Goal: Task Accomplishment & Management: Use online tool/utility

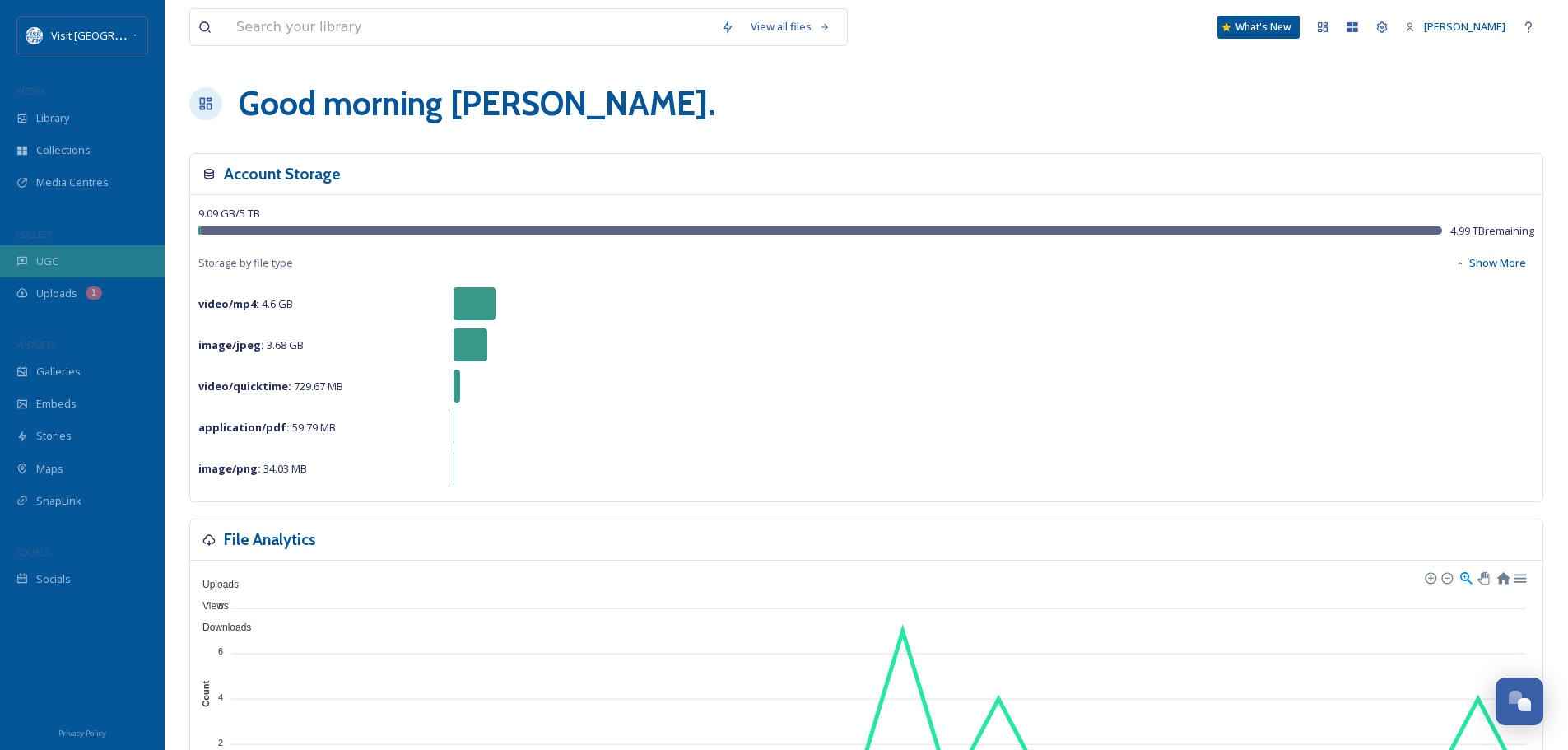
click at [55, 253] on span "UGC" at bounding box center [47, 261] width 22 height 16
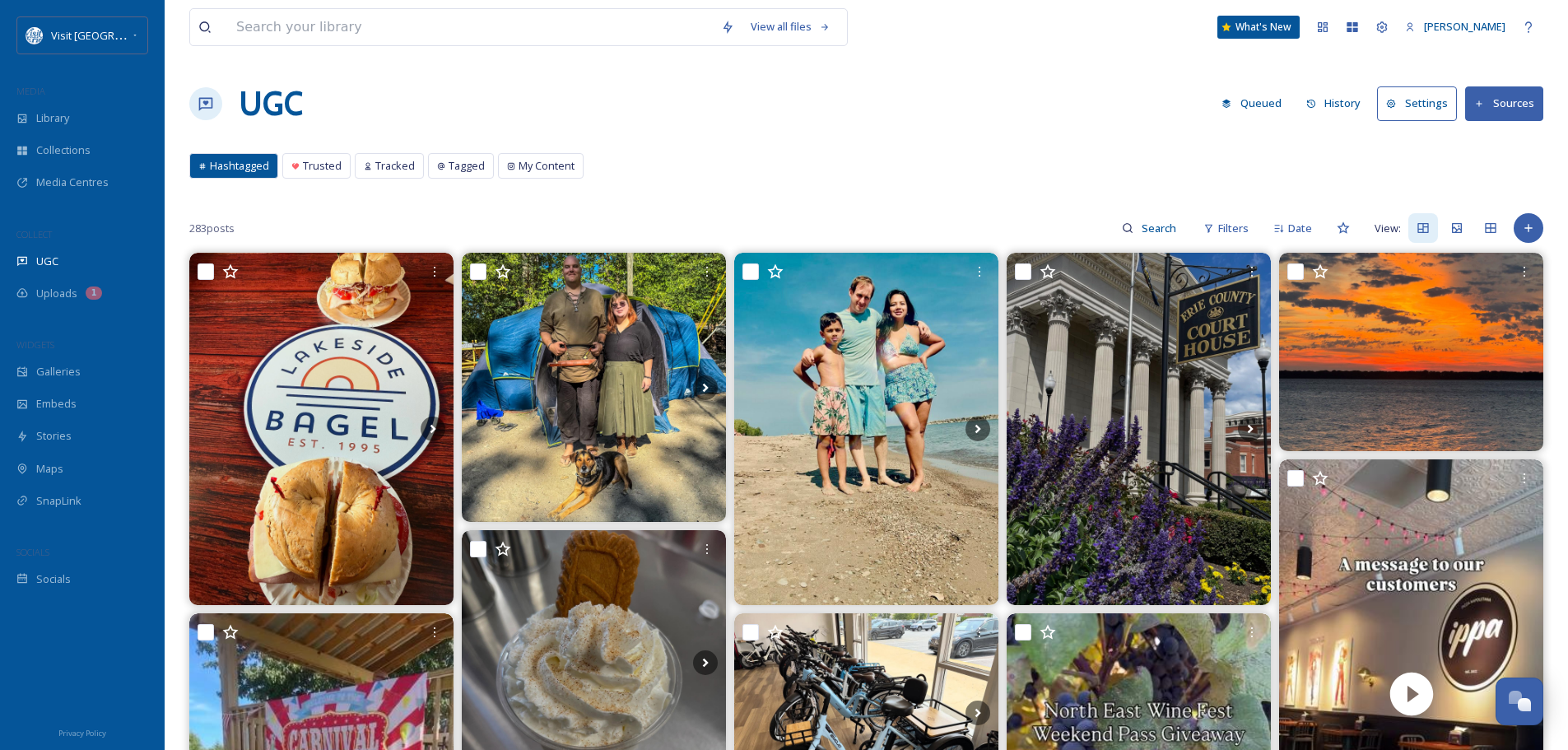
click at [1430, 101] on button "Settings" at bounding box center [1417, 103] width 79 height 34
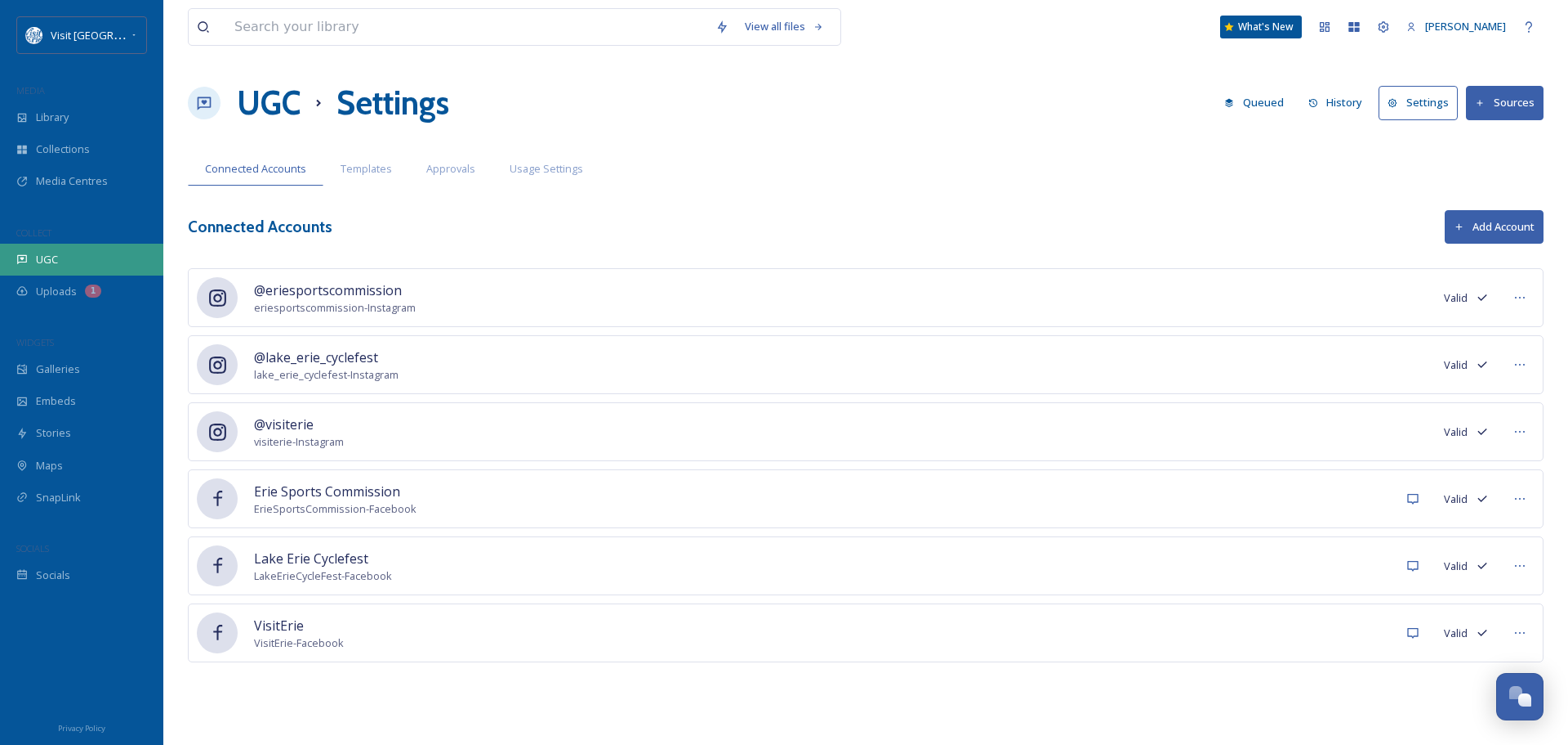
click at [65, 256] on div "UGC" at bounding box center [82, 259] width 163 height 32
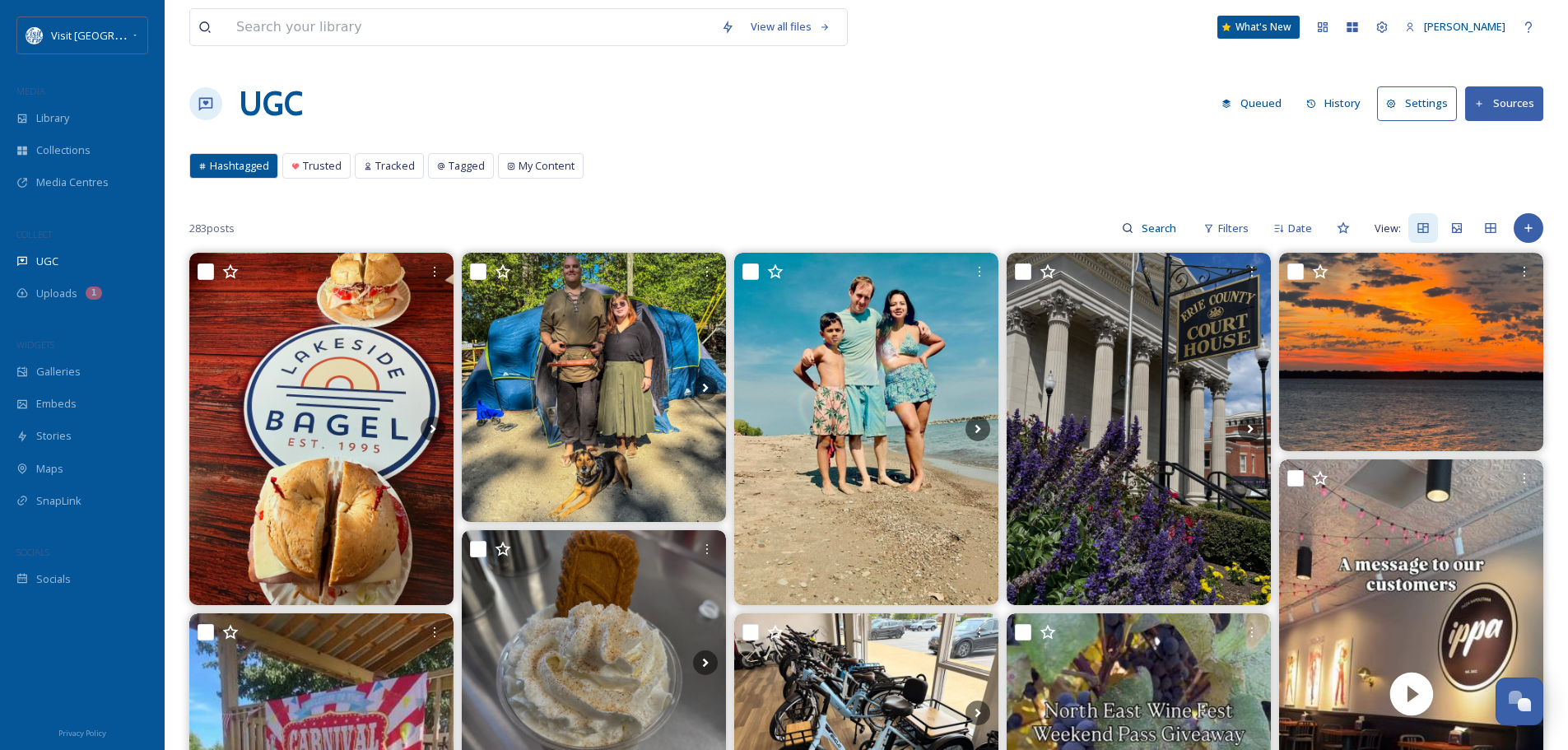
click at [200, 162] on icon at bounding box center [202, 166] width 8 height 8
click at [1507, 99] on button "Sources" at bounding box center [1503, 103] width 78 height 34
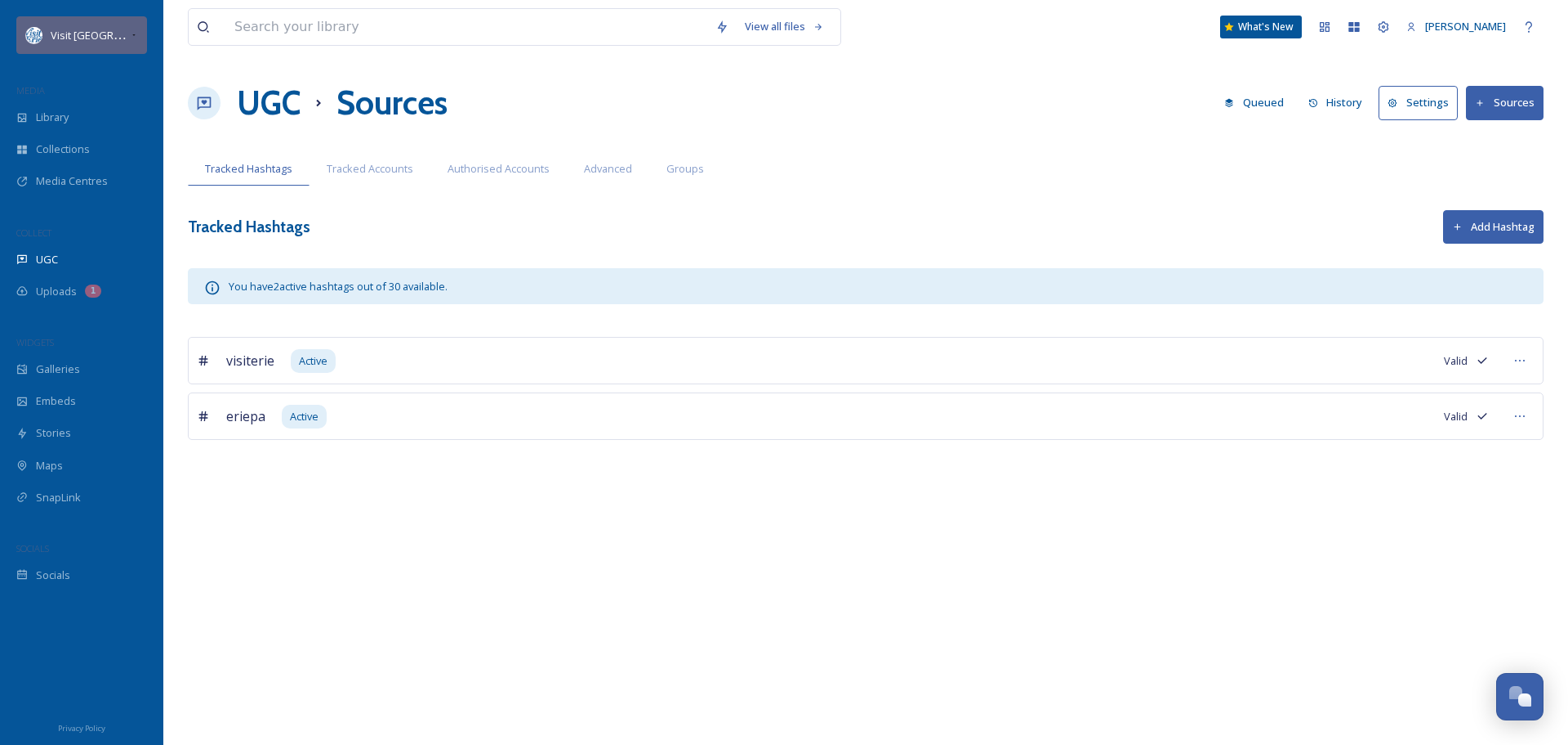
click at [130, 35] on icon at bounding box center [134, 34] width 8 height 13
click at [118, 32] on div "Visit [GEOGRAPHIC_DATA]" at bounding box center [82, 35] width 131 height 37
click at [40, 265] on span "UGC" at bounding box center [46, 259] width 22 height 16
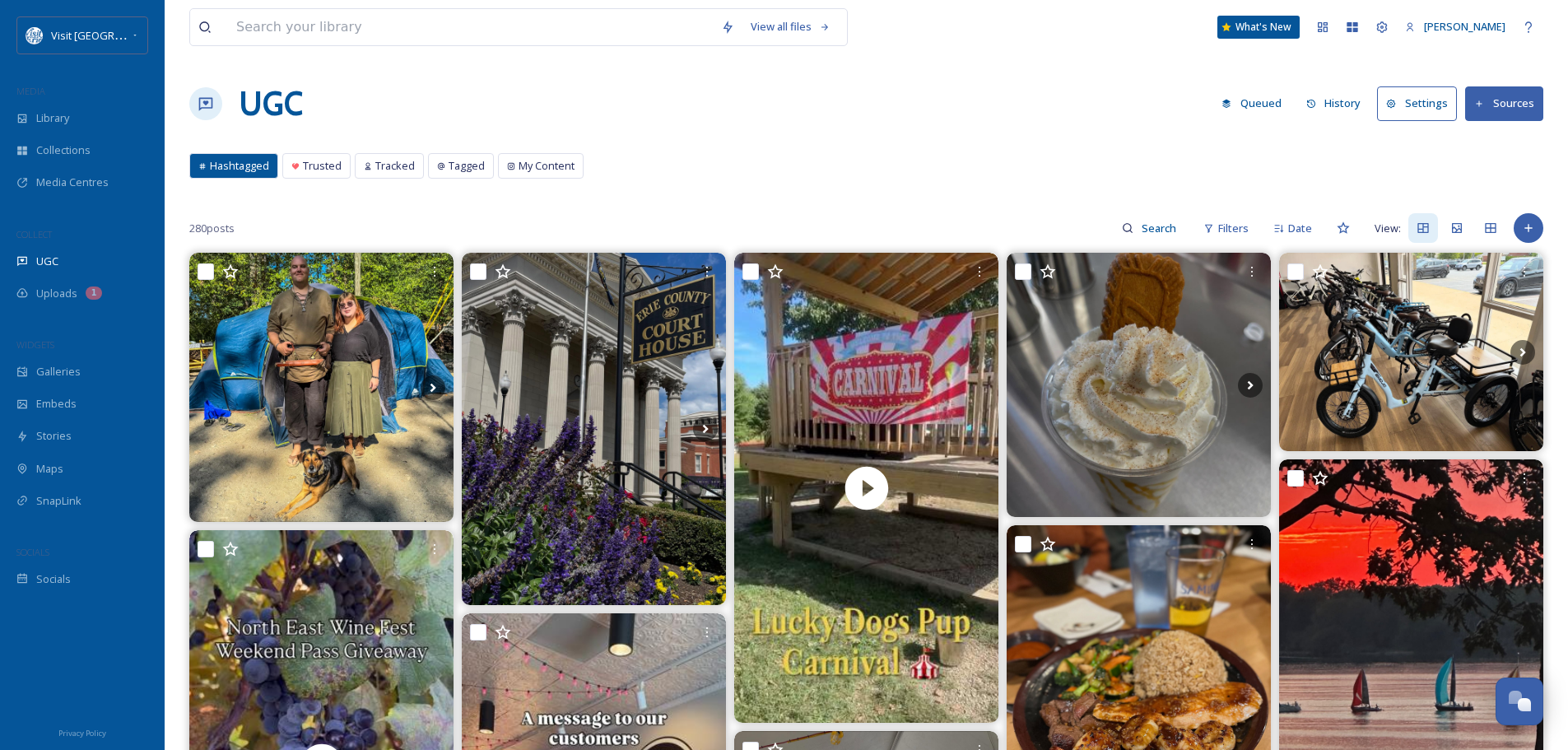
click at [1347, 104] on button "History" at bounding box center [1334, 103] width 71 height 32
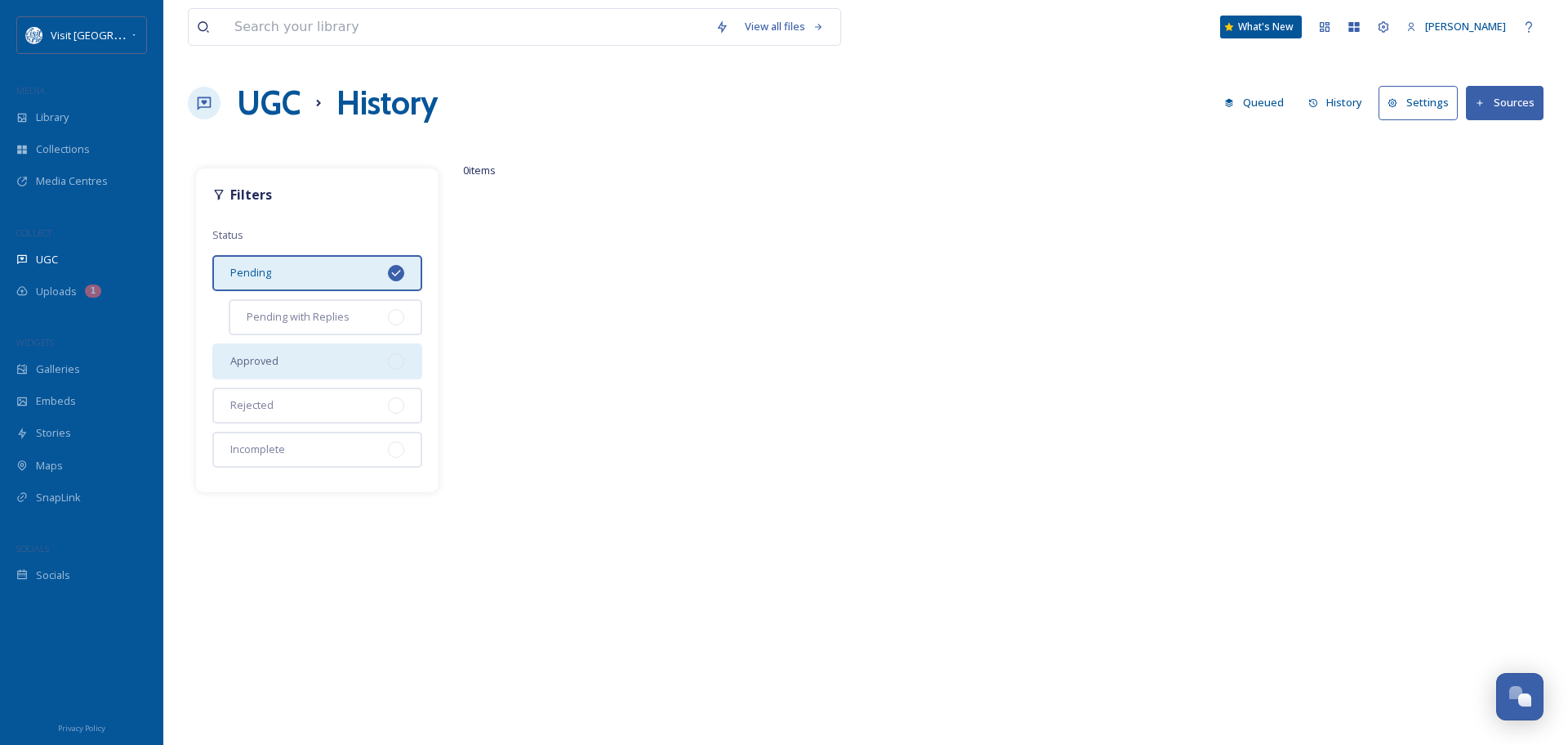
click at [339, 350] on div "Approved" at bounding box center [317, 361] width 210 height 35
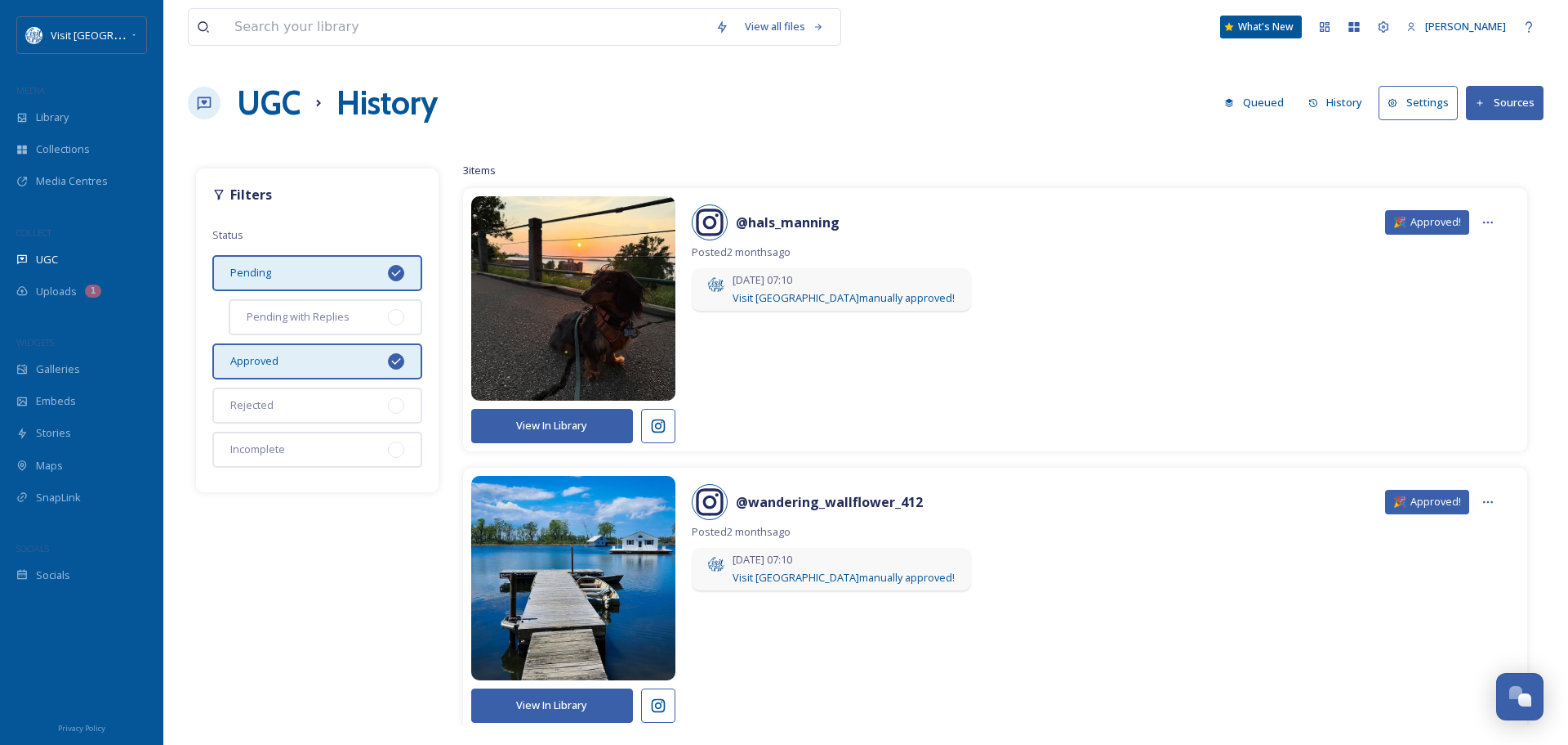
click at [398, 365] on icon at bounding box center [396, 361] width 13 height 13
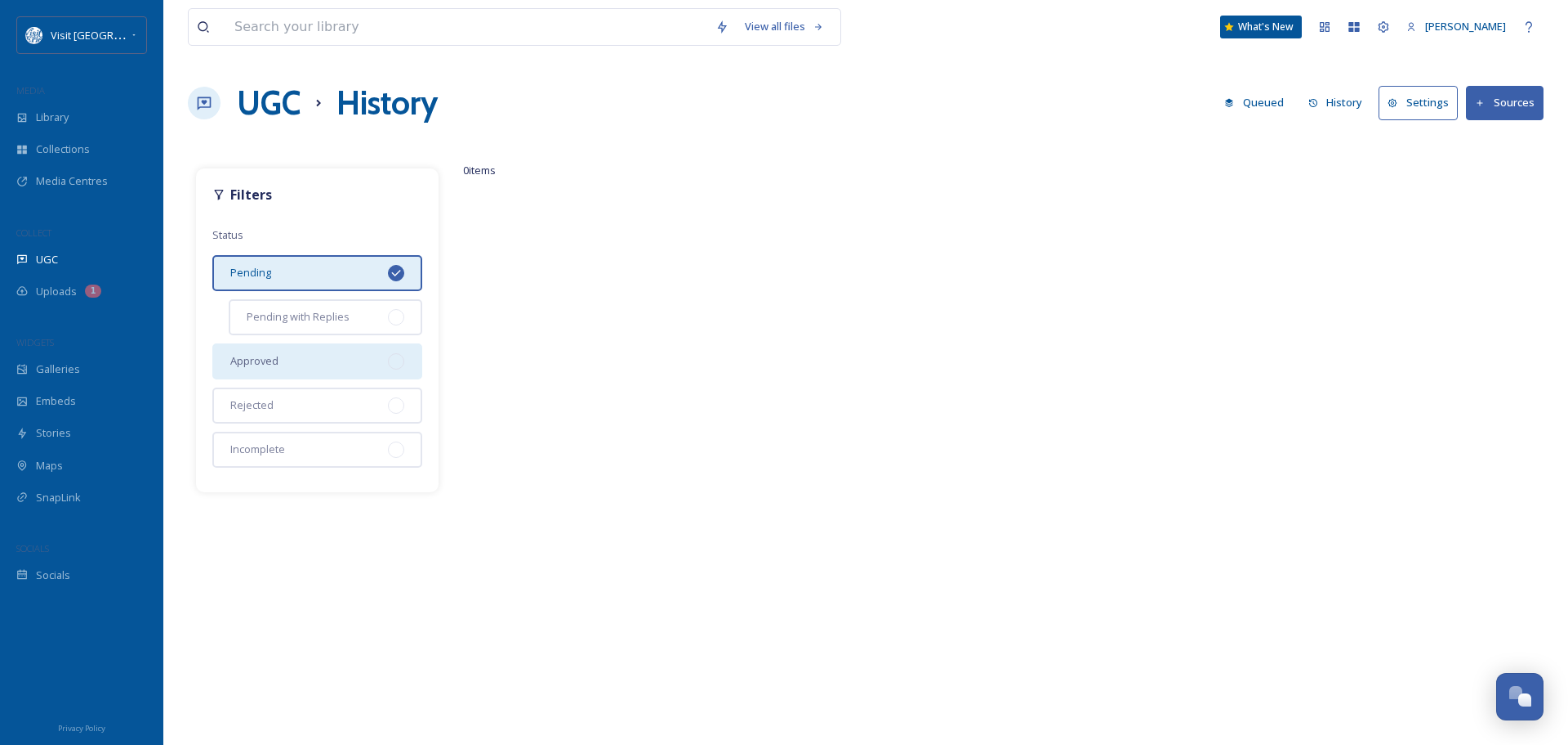
click at [395, 275] on icon at bounding box center [395, 272] width 9 height 7
click at [336, 356] on div "Approved" at bounding box center [317, 361] width 210 height 35
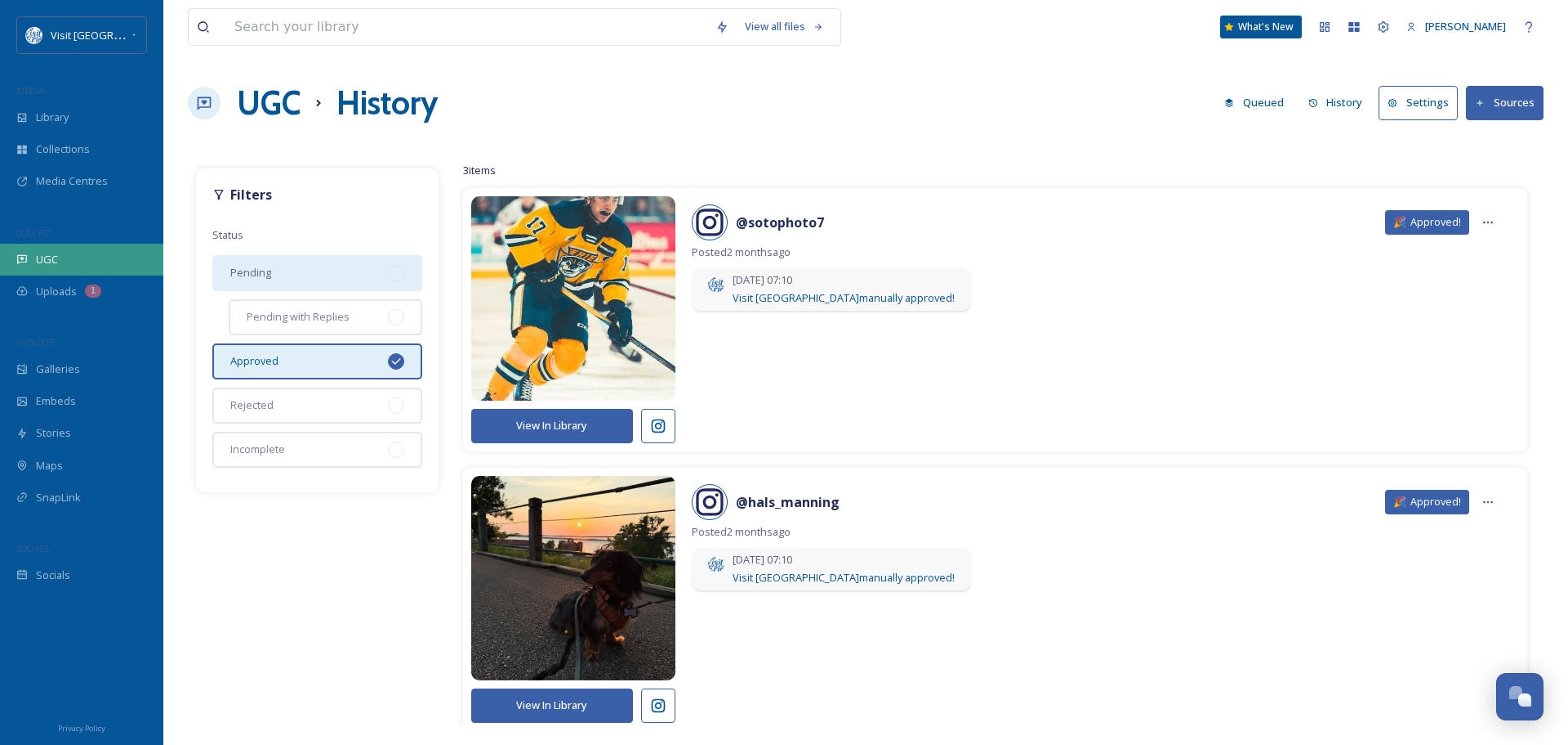
click at [40, 263] on span "UGC" at bounding box center [46, 259] width 22 height 16
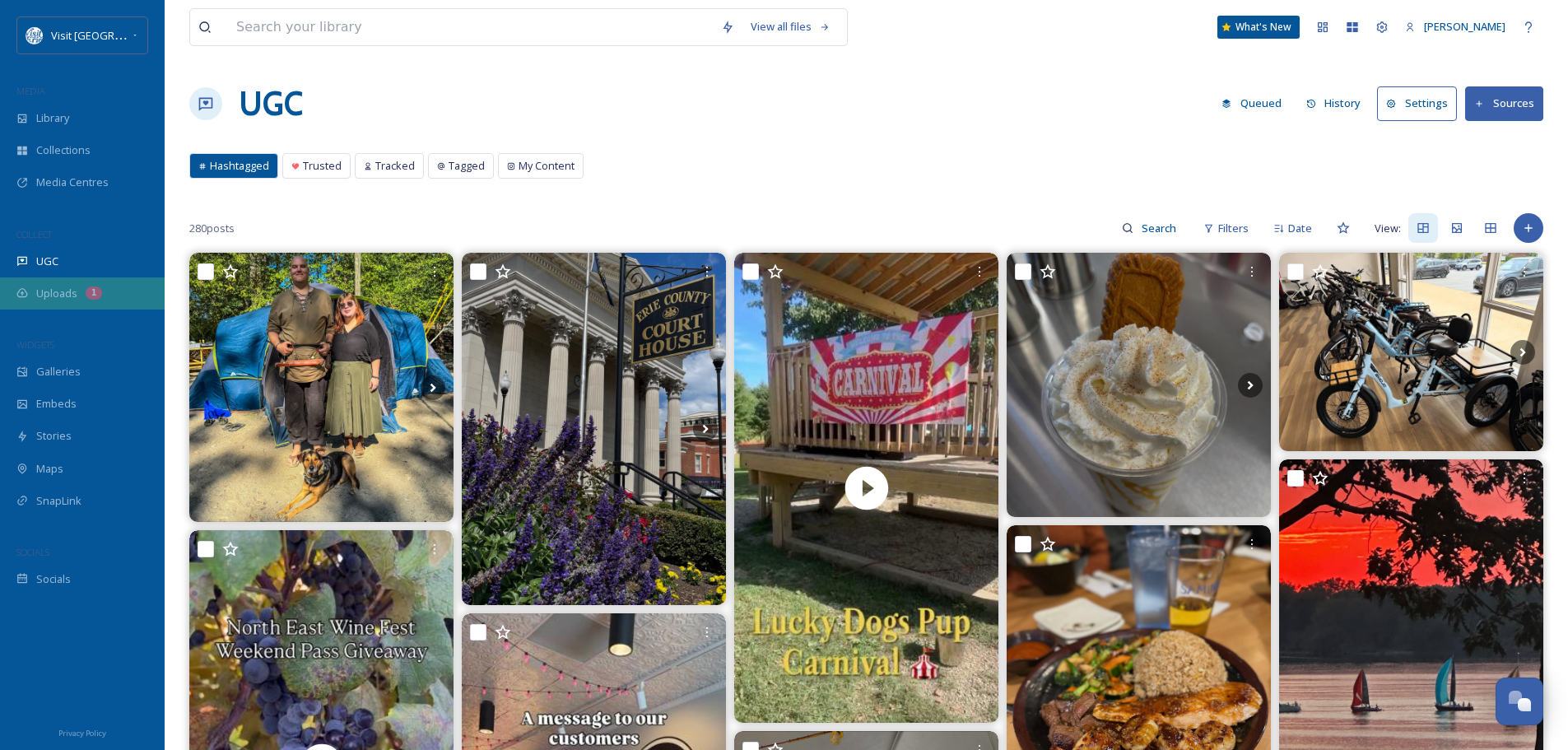
click at [46, 282] on div "Uploads 1" at bounding box center [82, 293] width 165 height 32
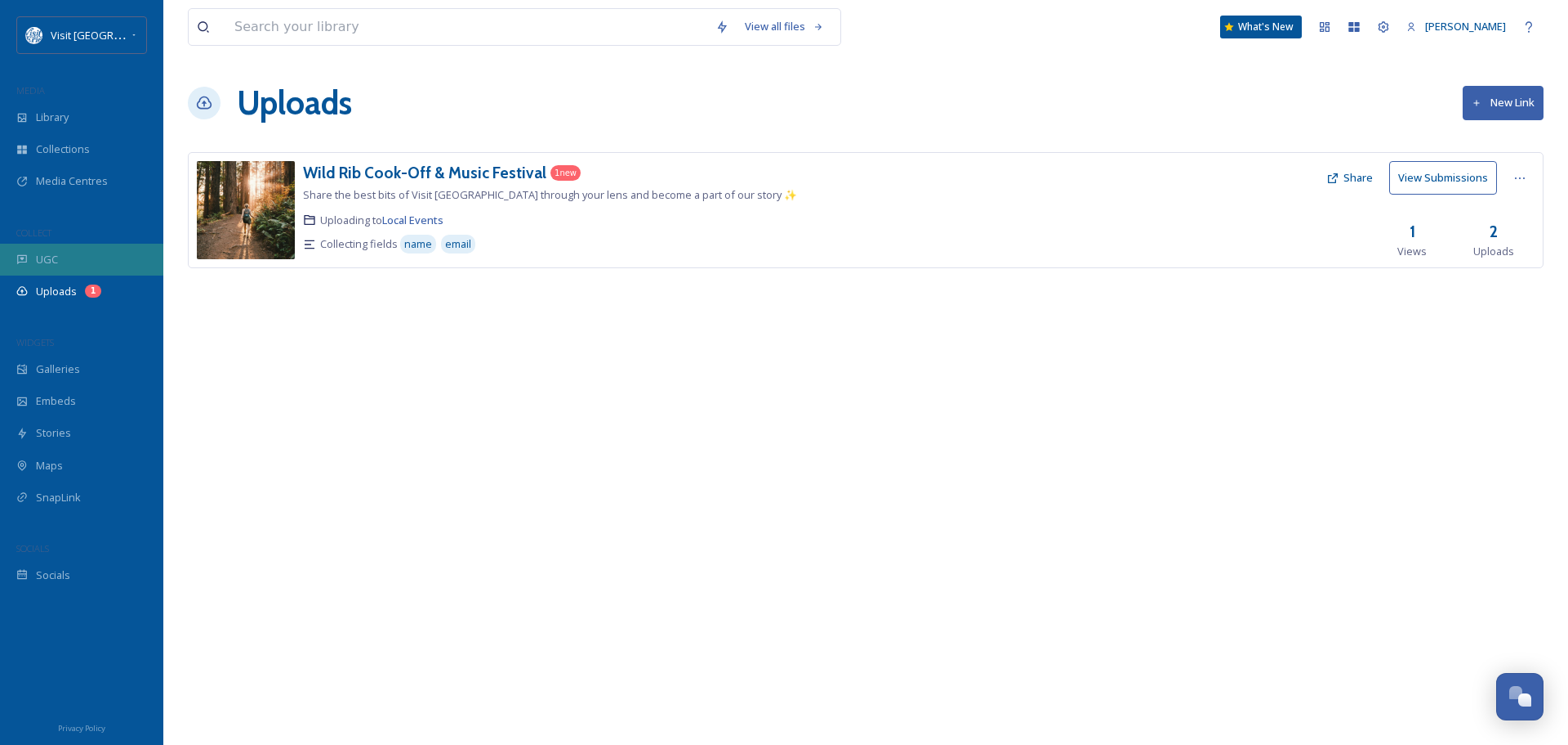
click at [57, 261] on span "UGC" at bounding box center [46, 259] width 22 height 16
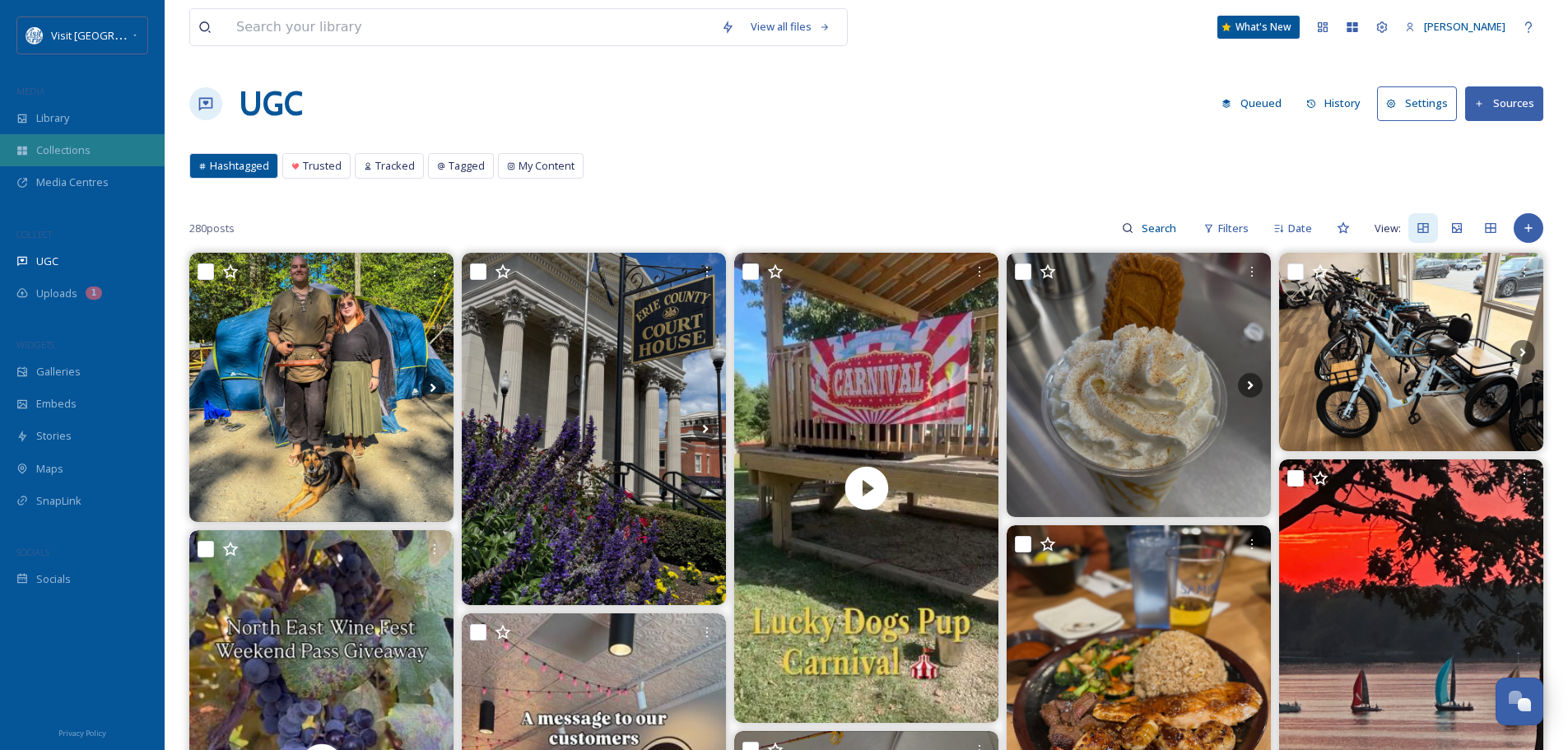
click at [99, 143] on div "Collections" at bounding box center [82, 150] width 165 height 32
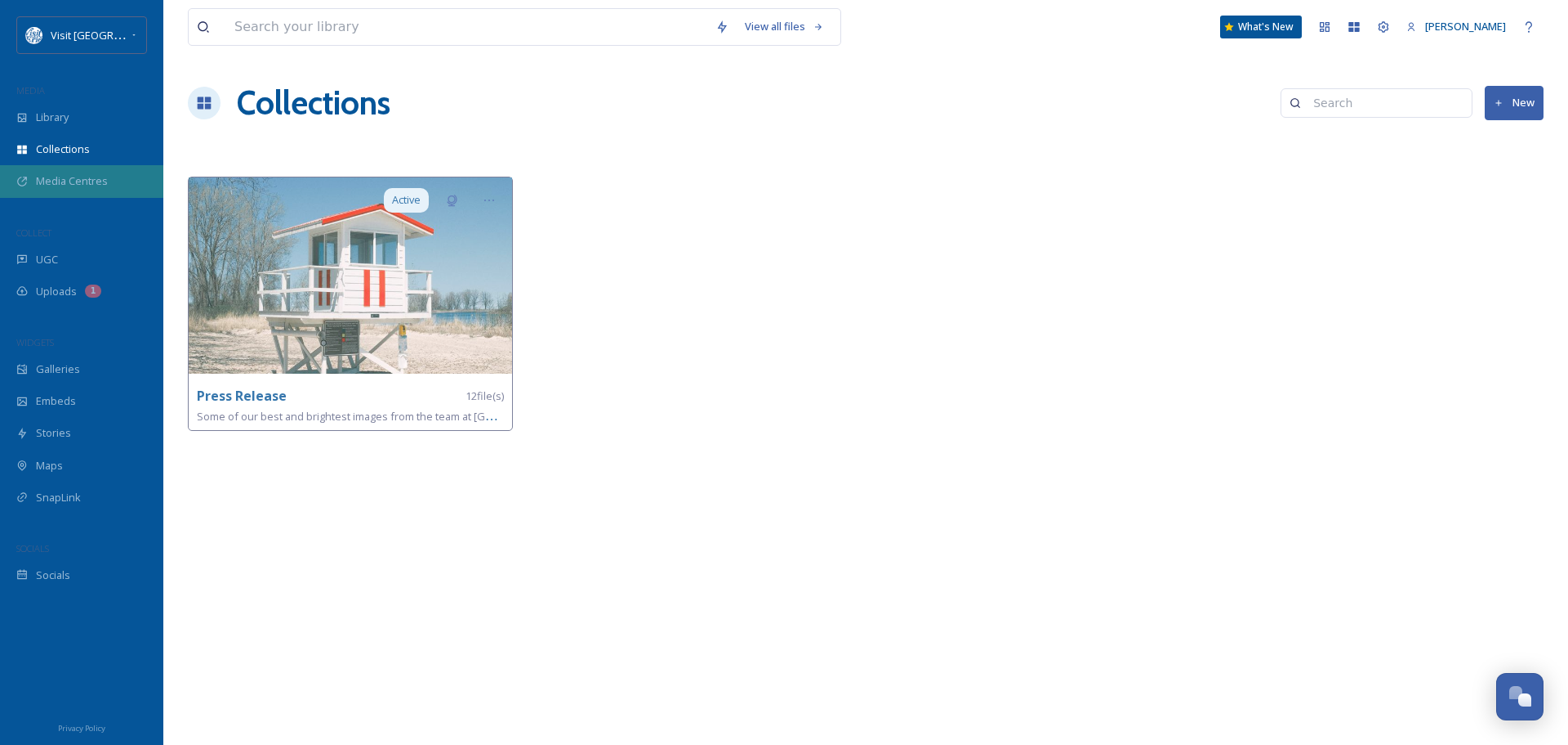
click at [81, 175] on span "Media Centres" at bounding box center [71, 181] width 72 height 16
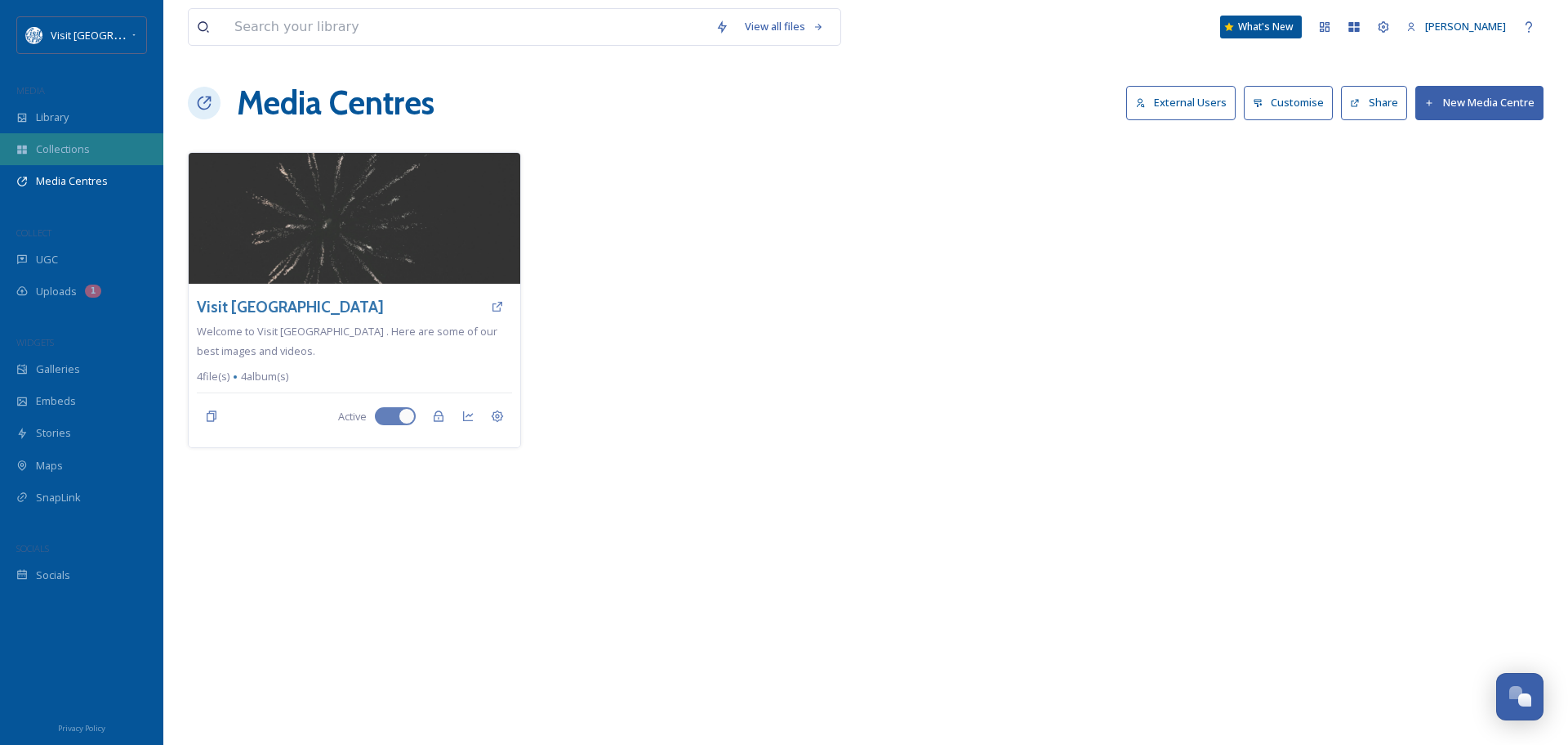
click at [50, 142] on span "Collections" at bounding box center [62, 149] width 54 height 16
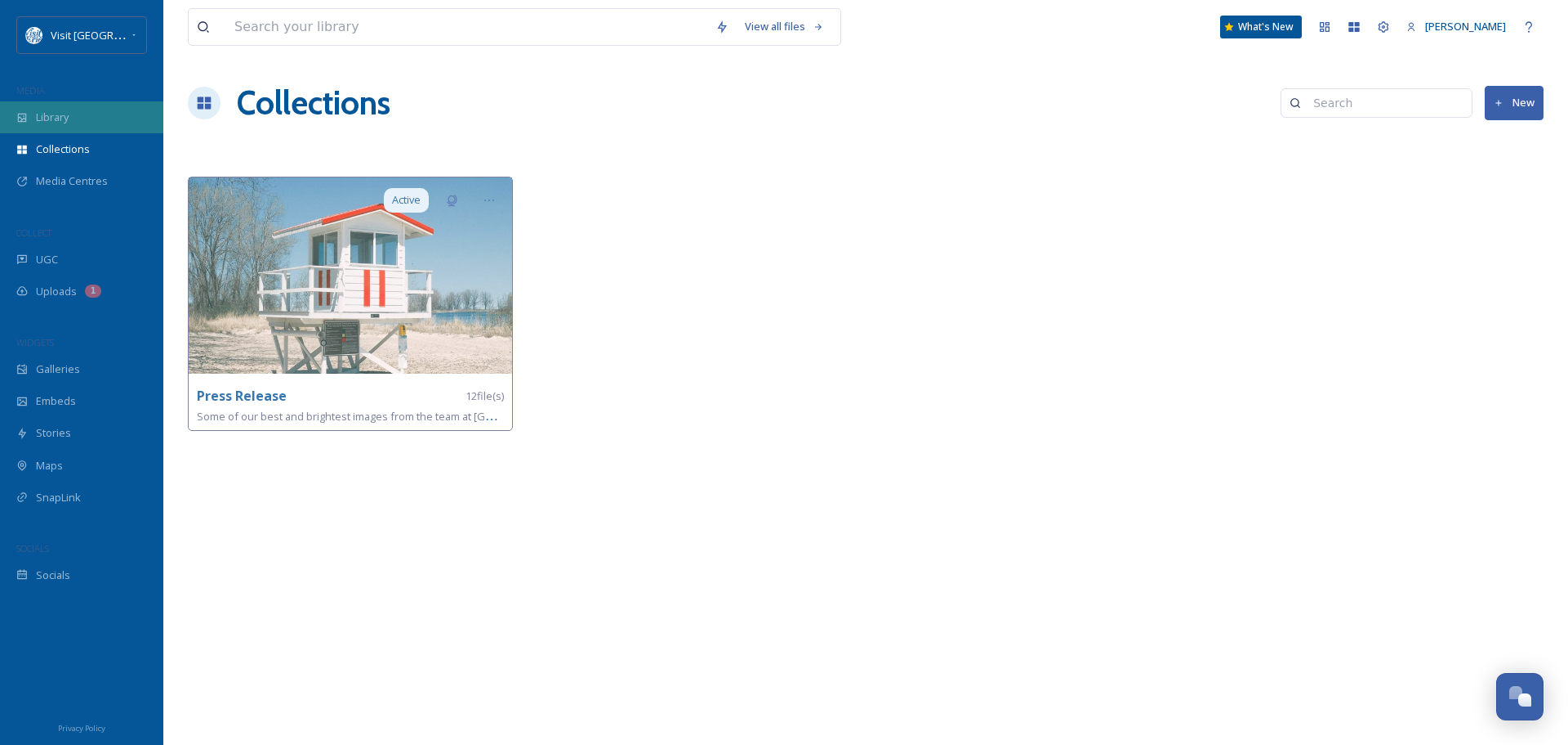
click at [74, 114] on div "Library" at bounding box center [82, 117] width 163 height 32
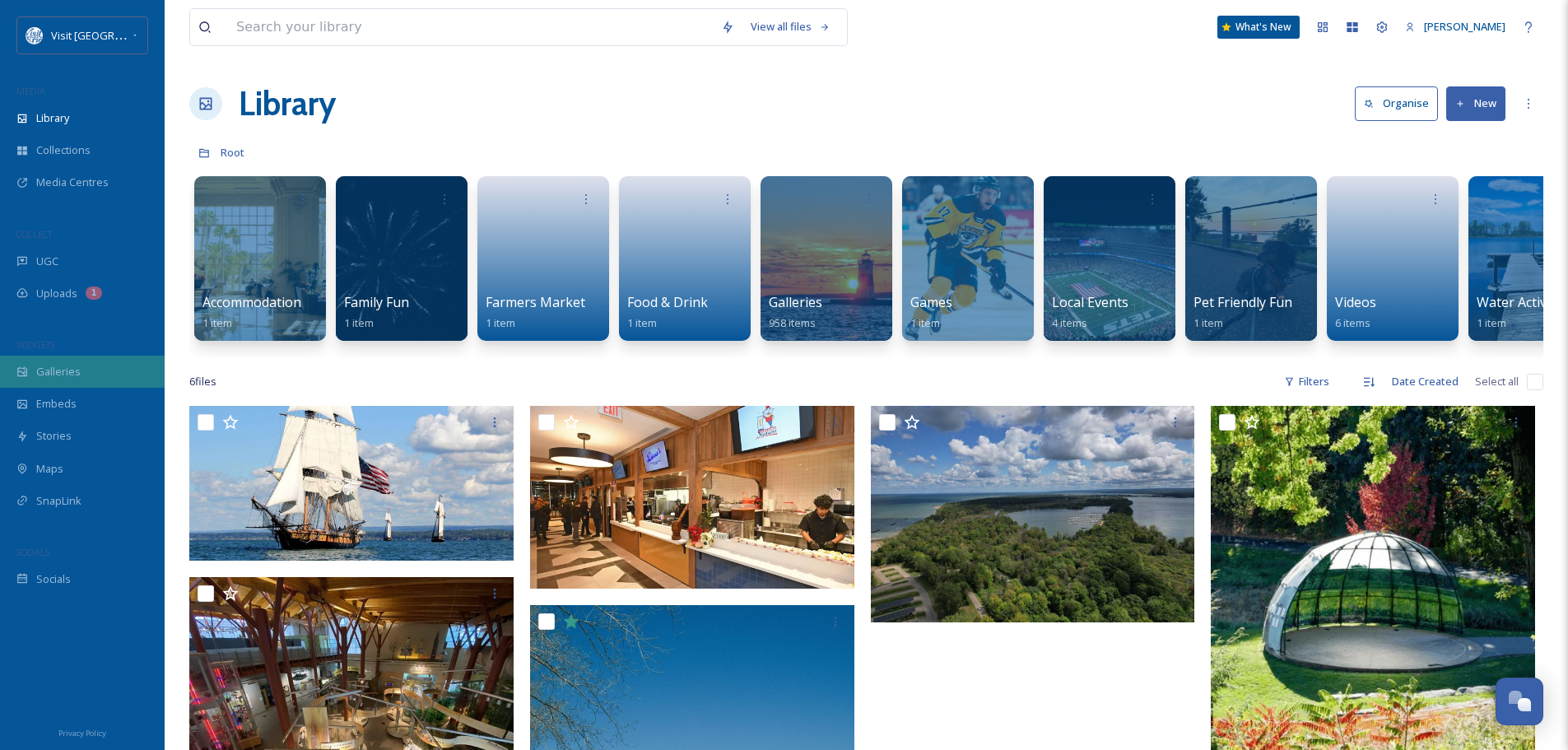
click at [49, 367] on span "Galleries" at bounding box center [58, 372] width 45 height 16
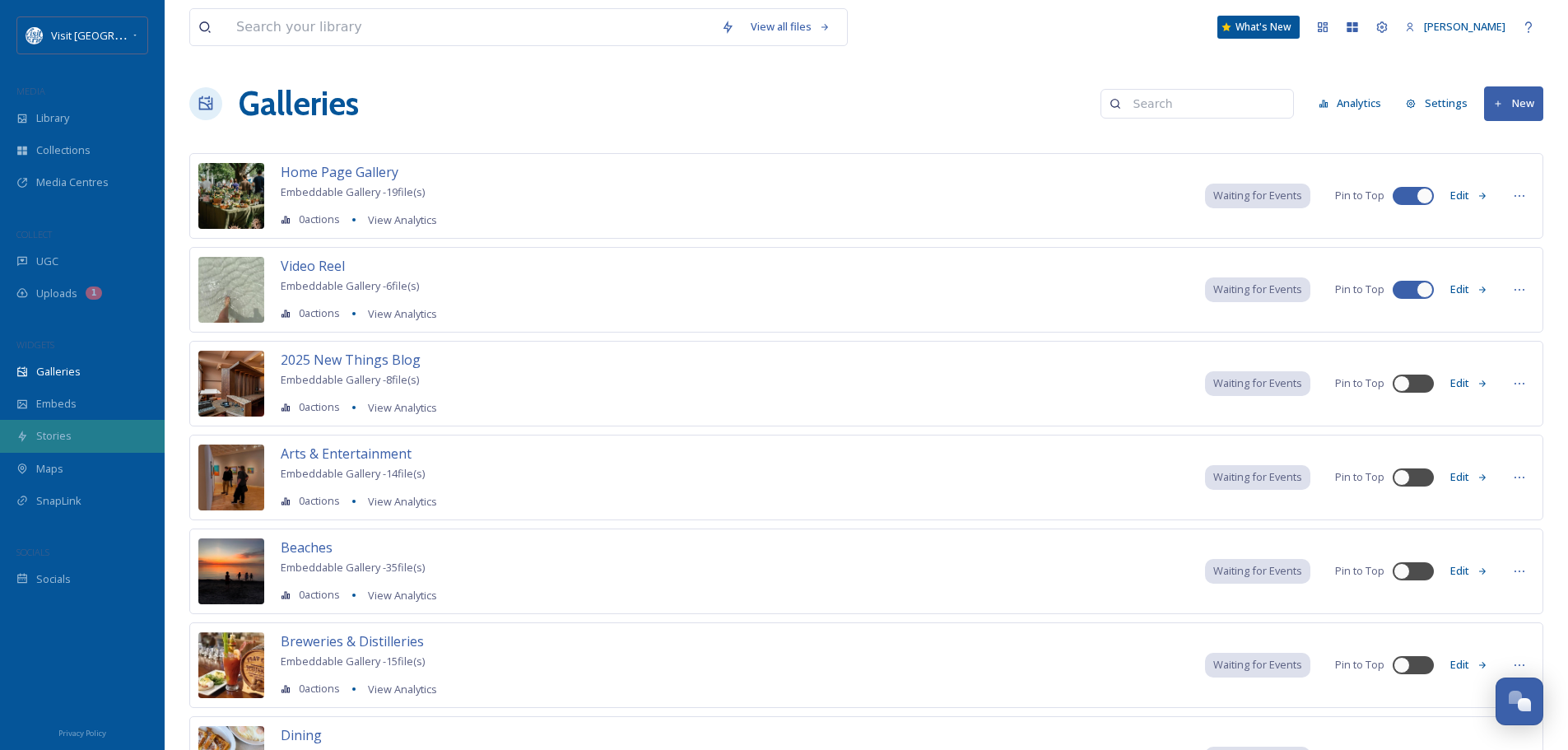
click at [84, 435] on div "Stories" at bounding box center [82, 436] width 165 height 32
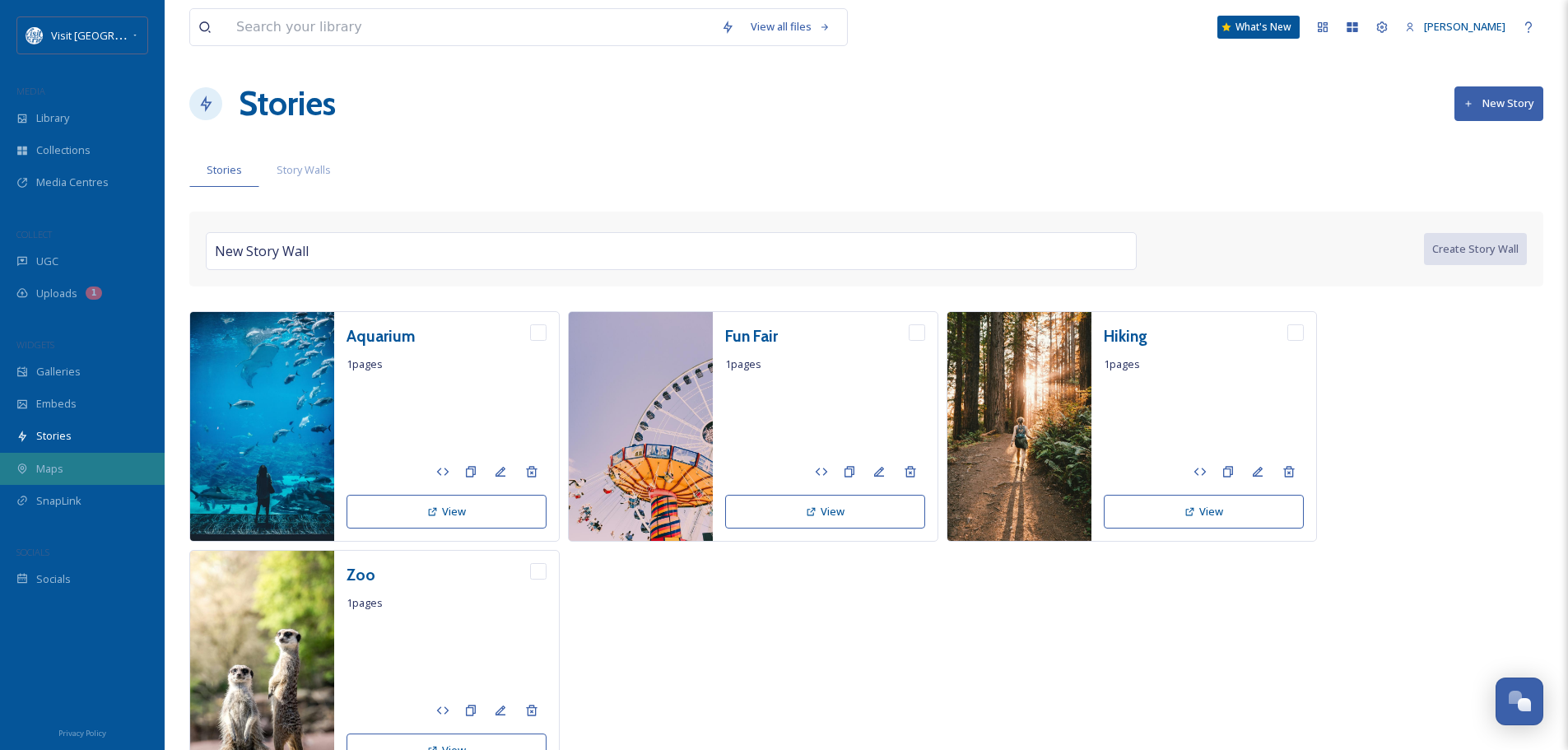
click at [80, 465] on div "Maps" at bounding box center [82, 468] width 165 height 32
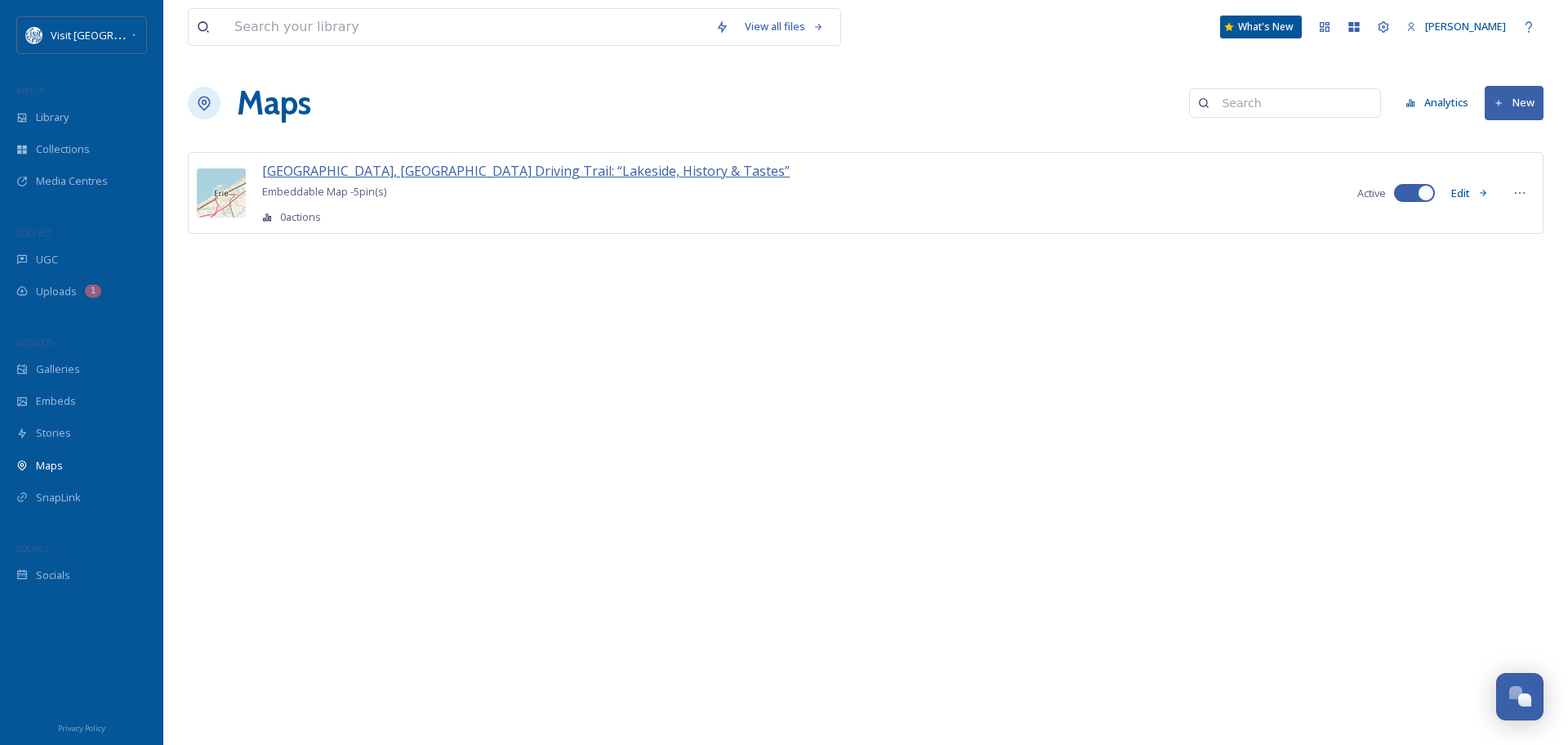
click at [402, 167] on span "[GEOGRAPHIC_DATA], [GEOGRAPHIC_DATA] Driving Trail: “Lakeside, History & Tastes”" at bounding box center [526, 170] width 528 height 18
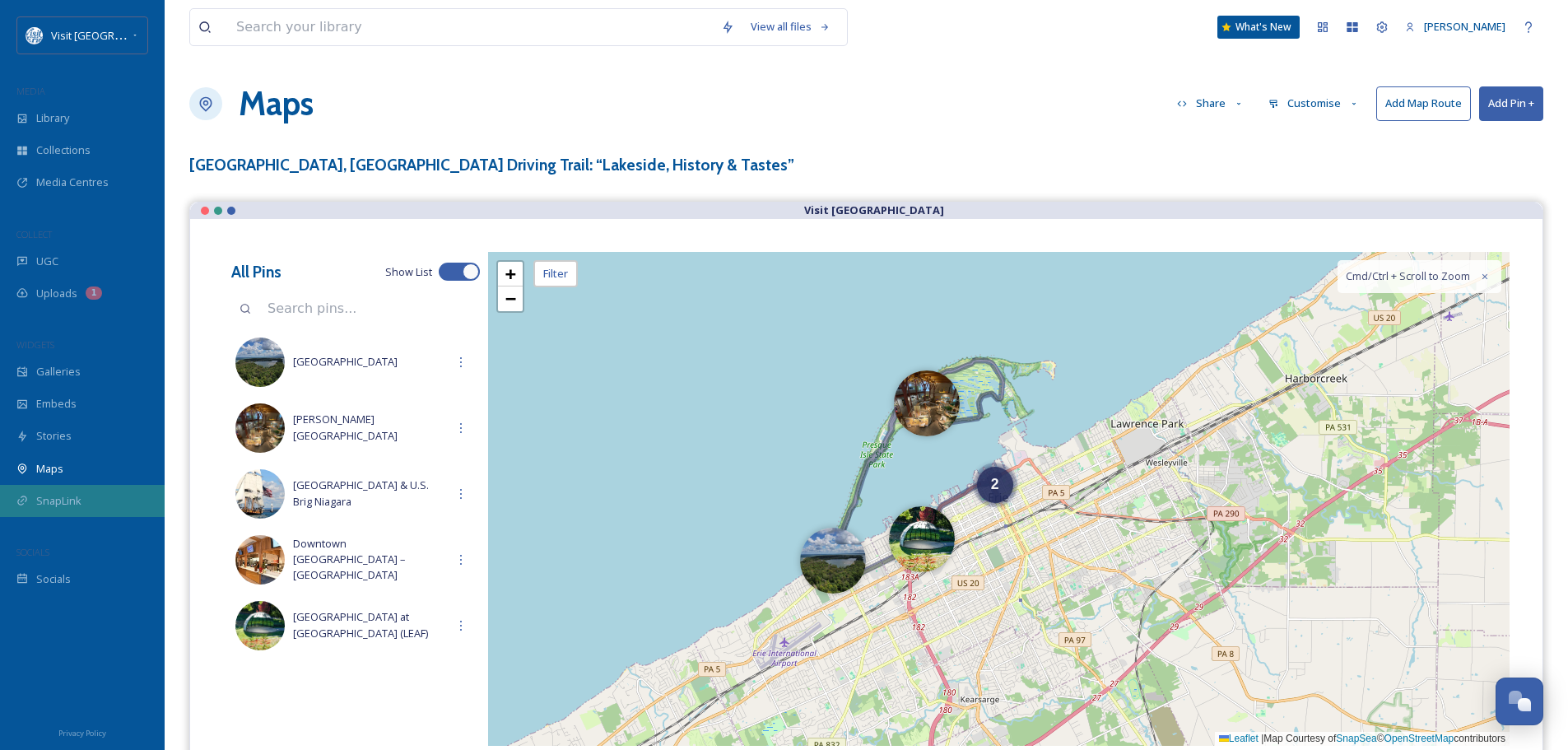
click at [69, 506] on span "SnapLink" at bounding box center [59, 501] width 46 height 16
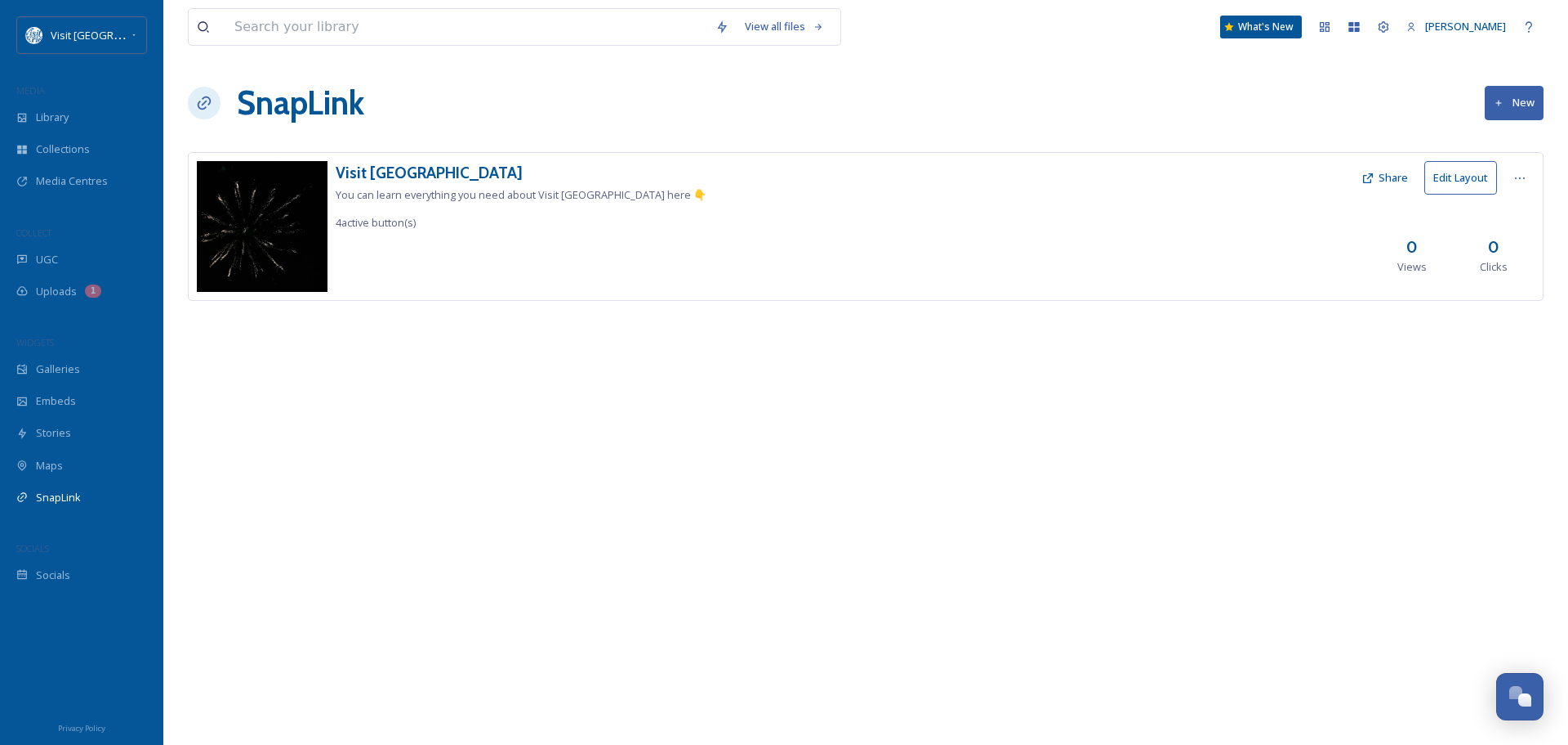
click at [1464, 175] on button "Edit Layout" at bounding box center [1461, 177] width 73 height 34
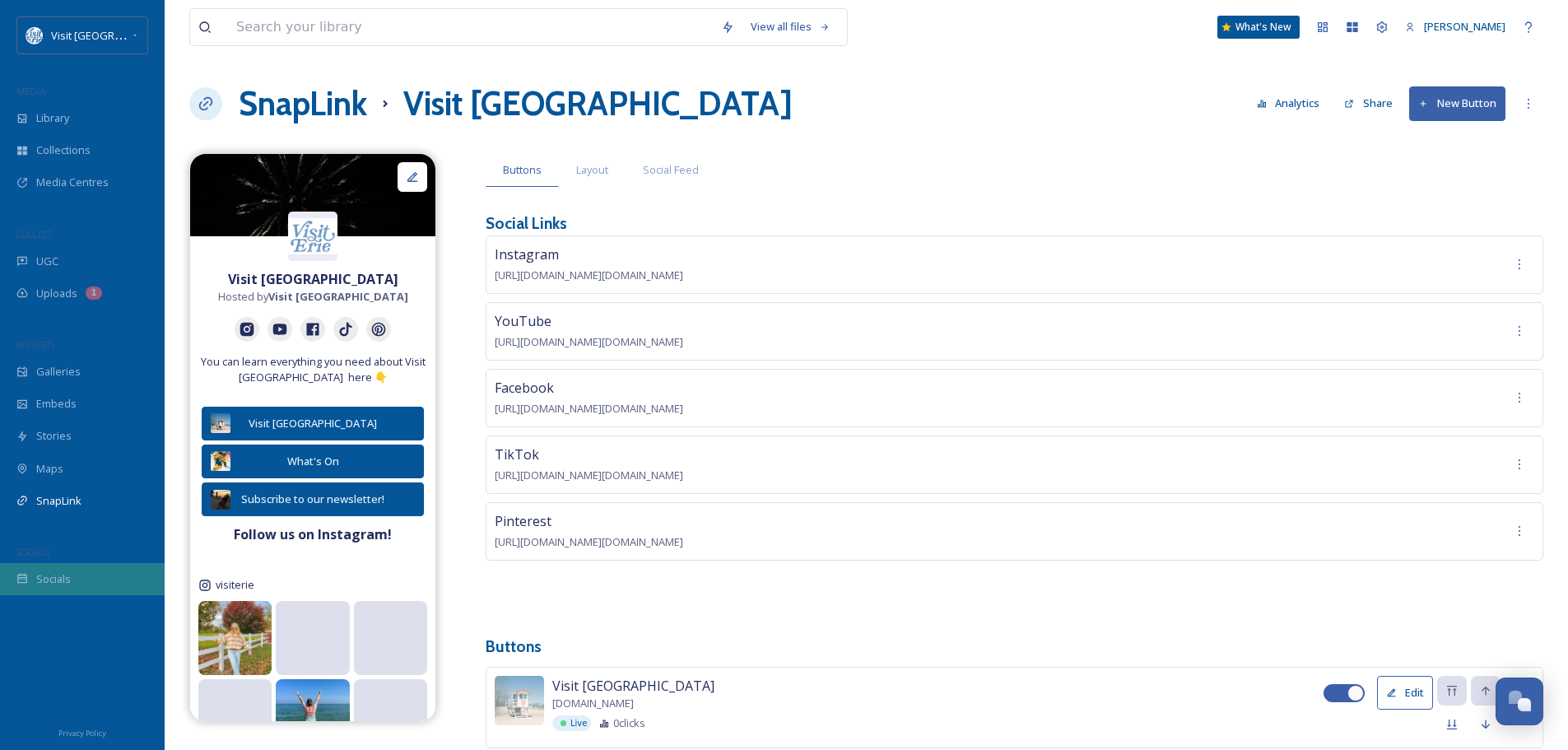
click at [69, 573] on span "Socials" at bounding box center [53, 579] width 35 height 16
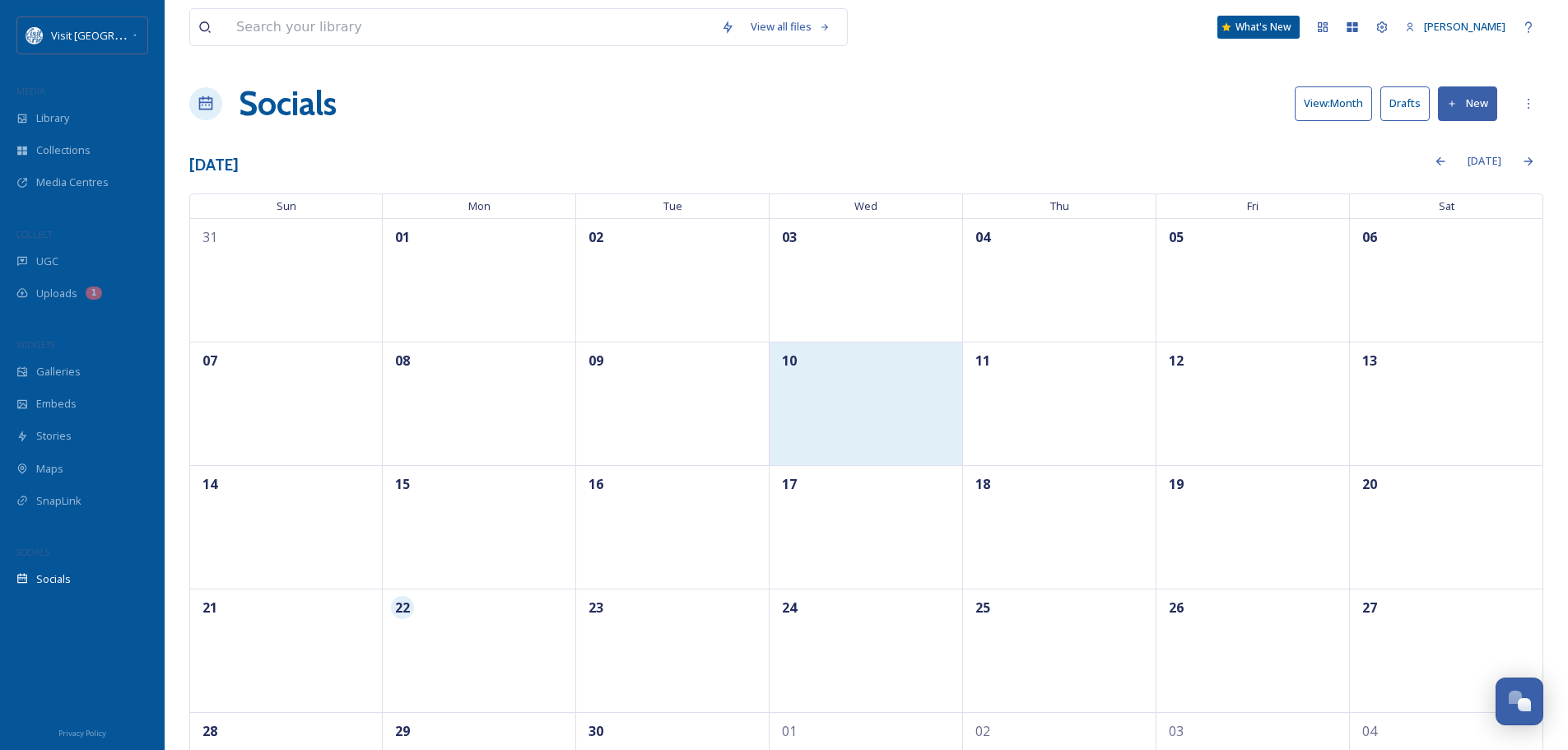
click at [836, 379] on div "10" at bounding box center [865, 403] width 194 height 123
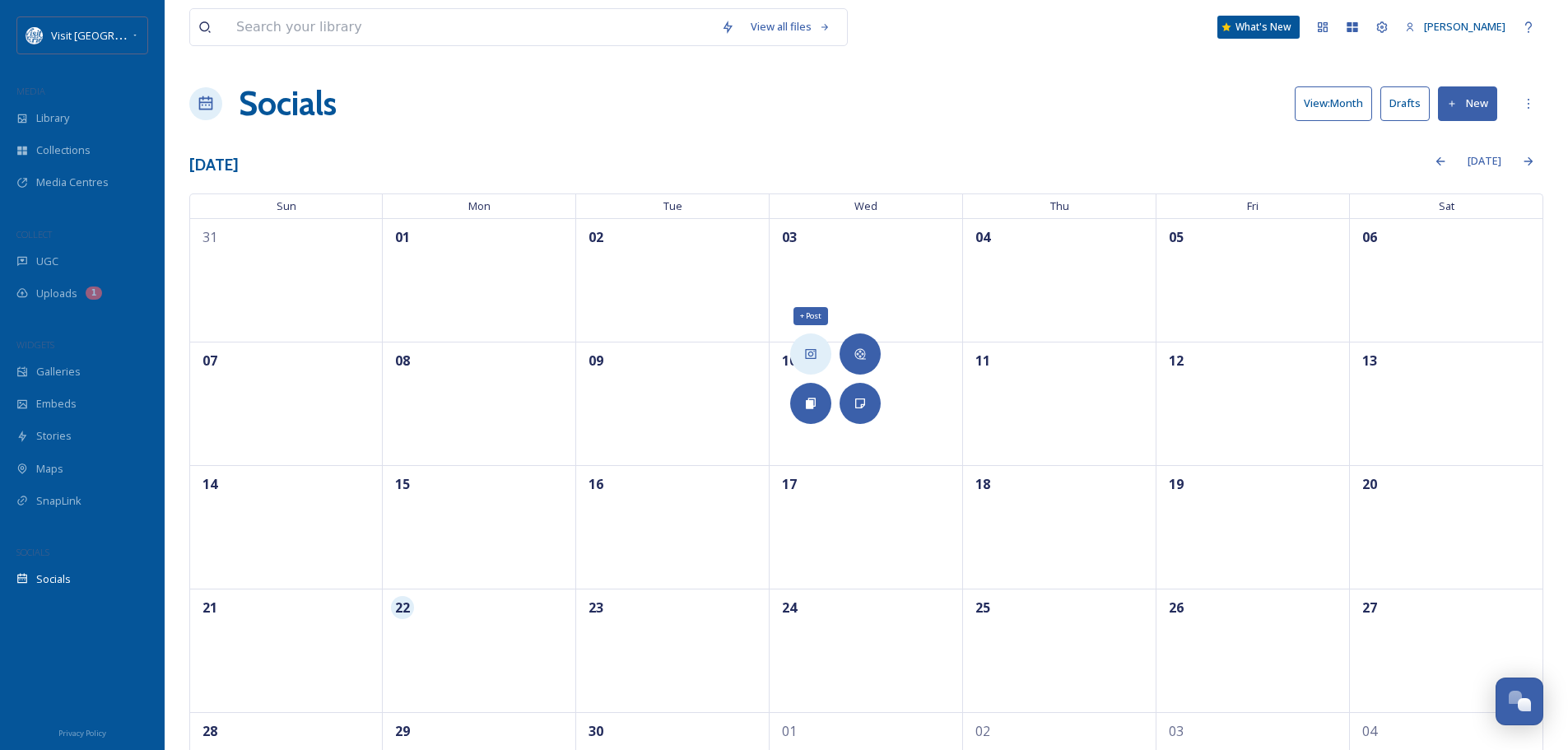
click at [819, 353] on div "+ Post" at bounding box center [810, 353] width 41 height 41
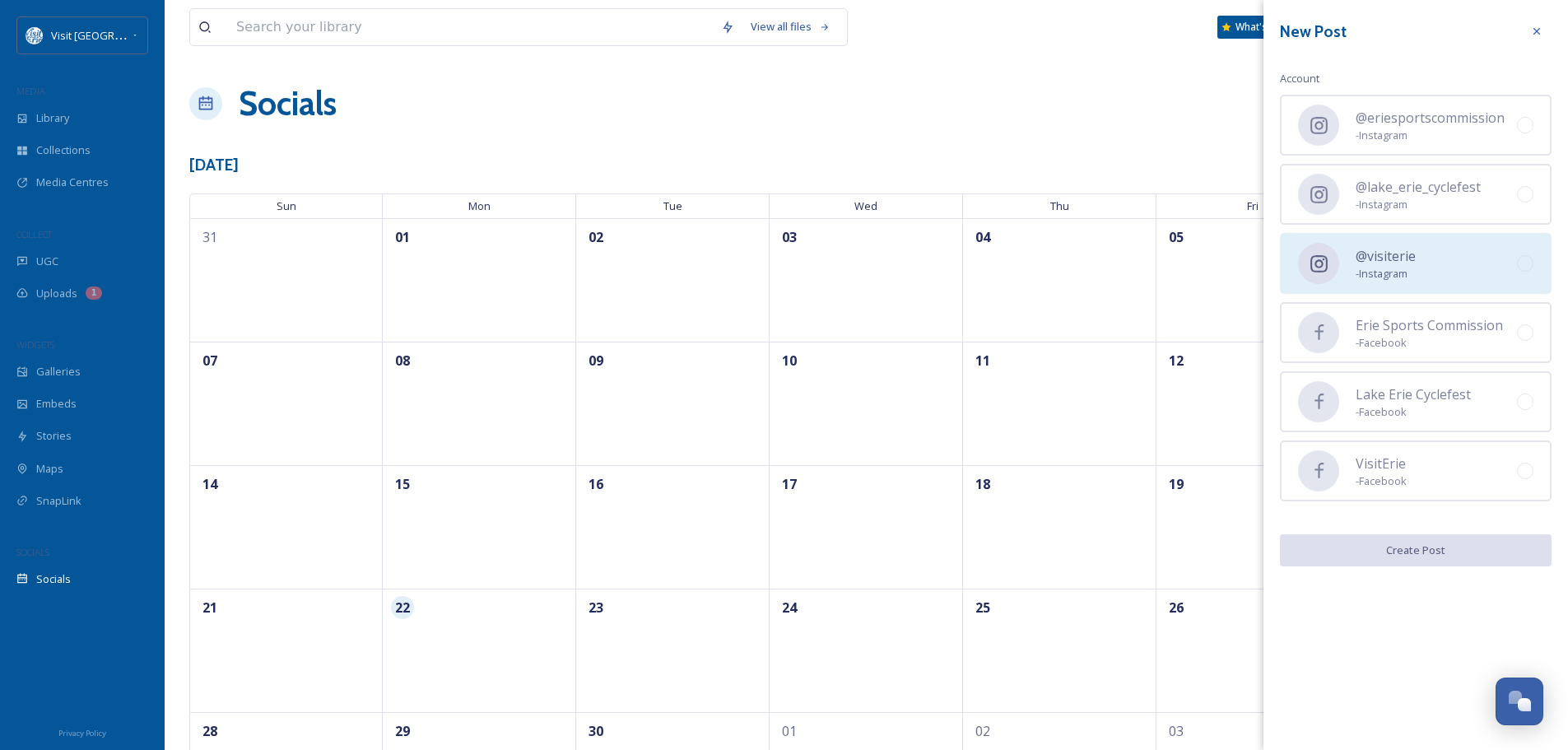
click at [1432, 256] on div "@visiterie - Instagram" at bounding box center [1416, 263] width 272 height 61
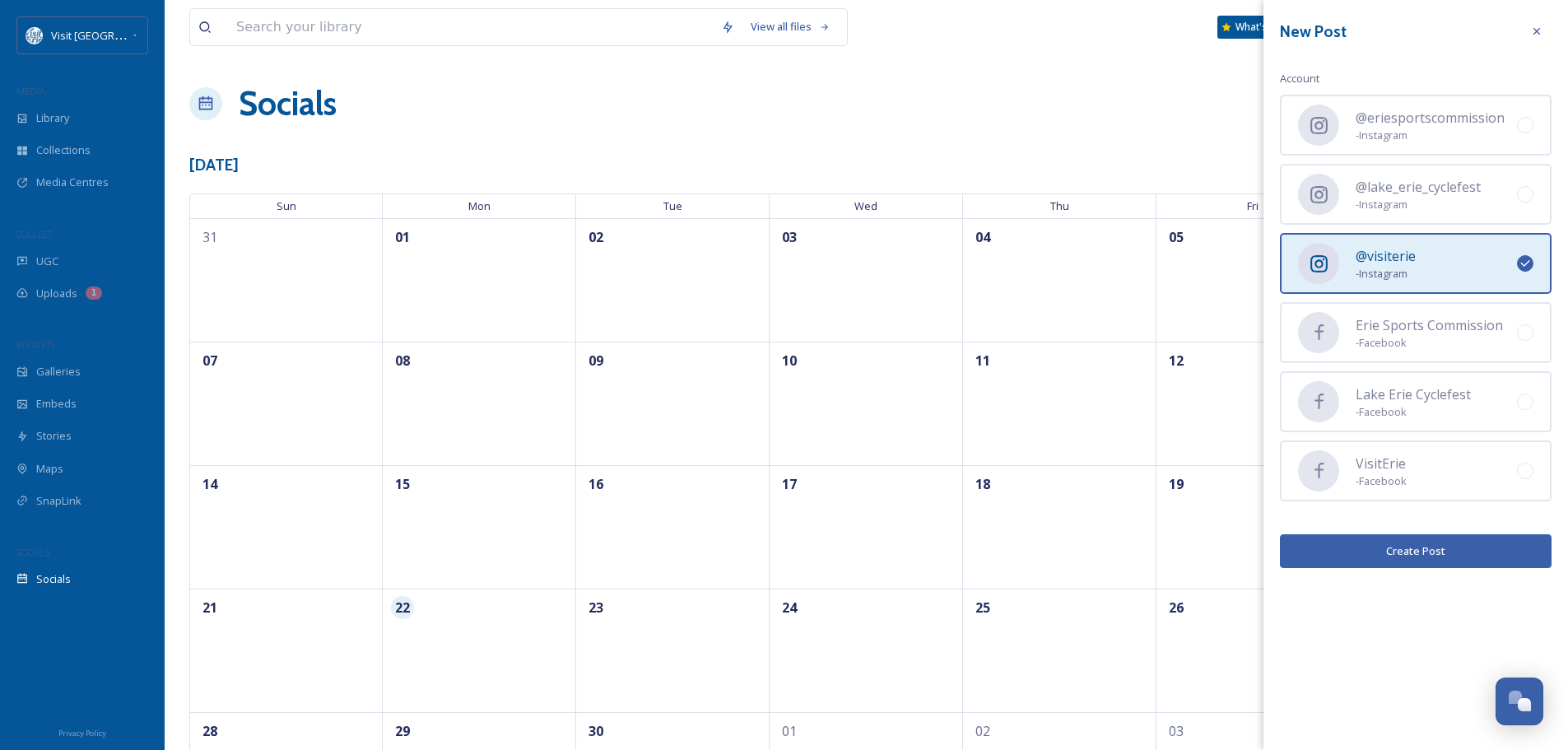
click at [1388, 549] on button "Create Post" at bounding box center [1416, 551] width 272 height 34
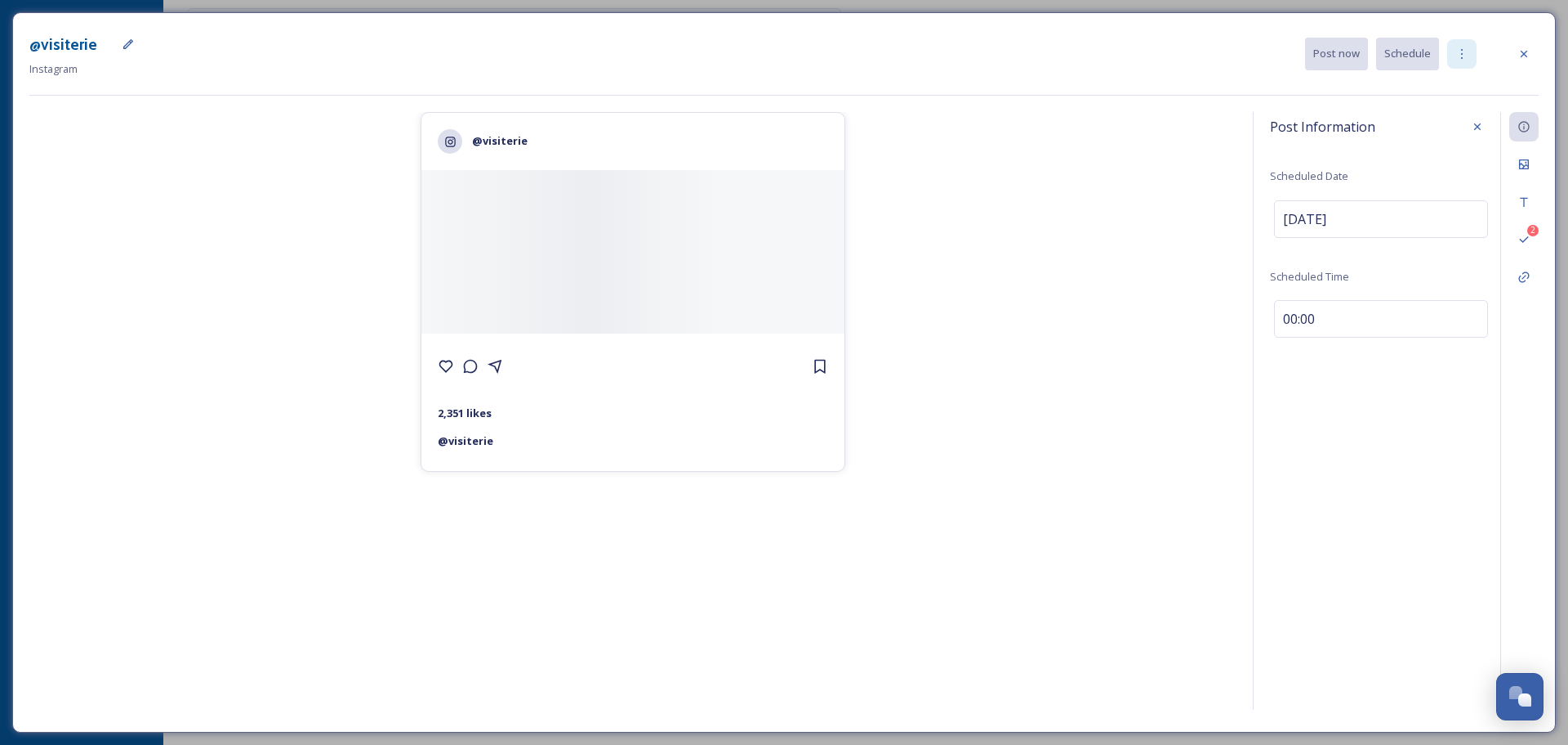
click at [1463, 45] on div at bounding box center [1463, 54] width 30 height 30
click at [1173, 63] on div "@visiterie Instagram Post now Schedule Duplicate Post Delete" at bounding box center [784, 54] width 1510 height 49
click at [1534, 53] on div at bounding box center [1525, 54] width 30 height 30
